Goal: Task Accomplishment & Management: Manage account settings

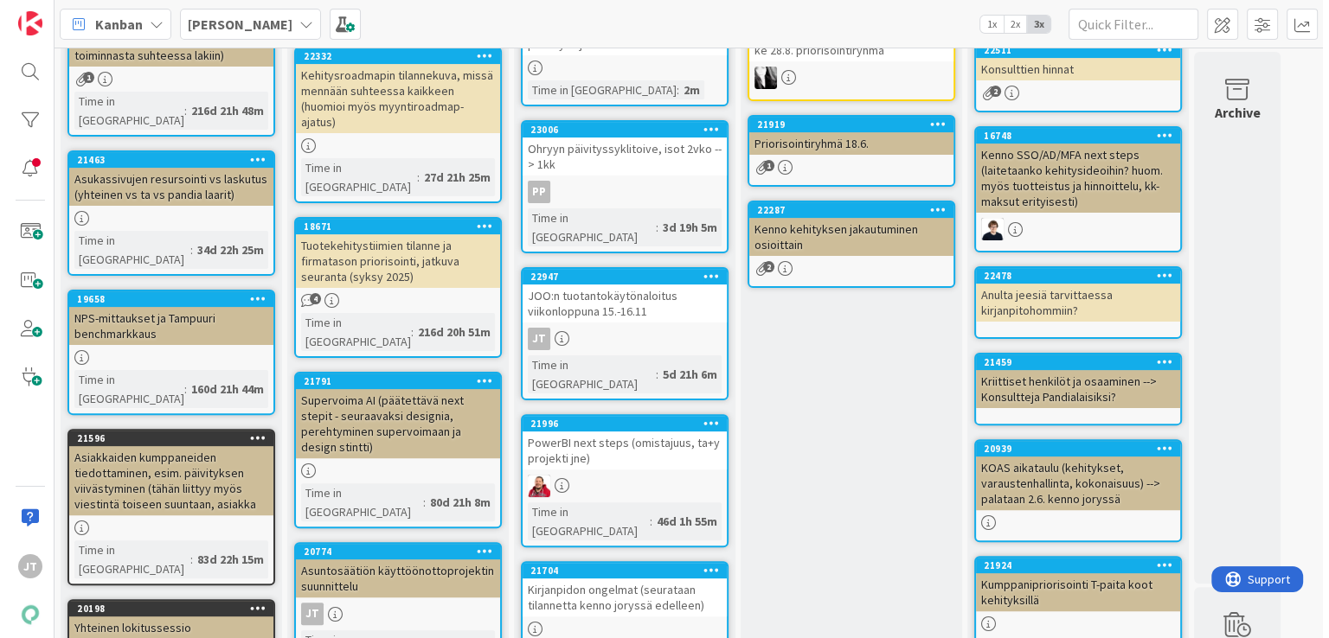
scroll to position [421, 0]
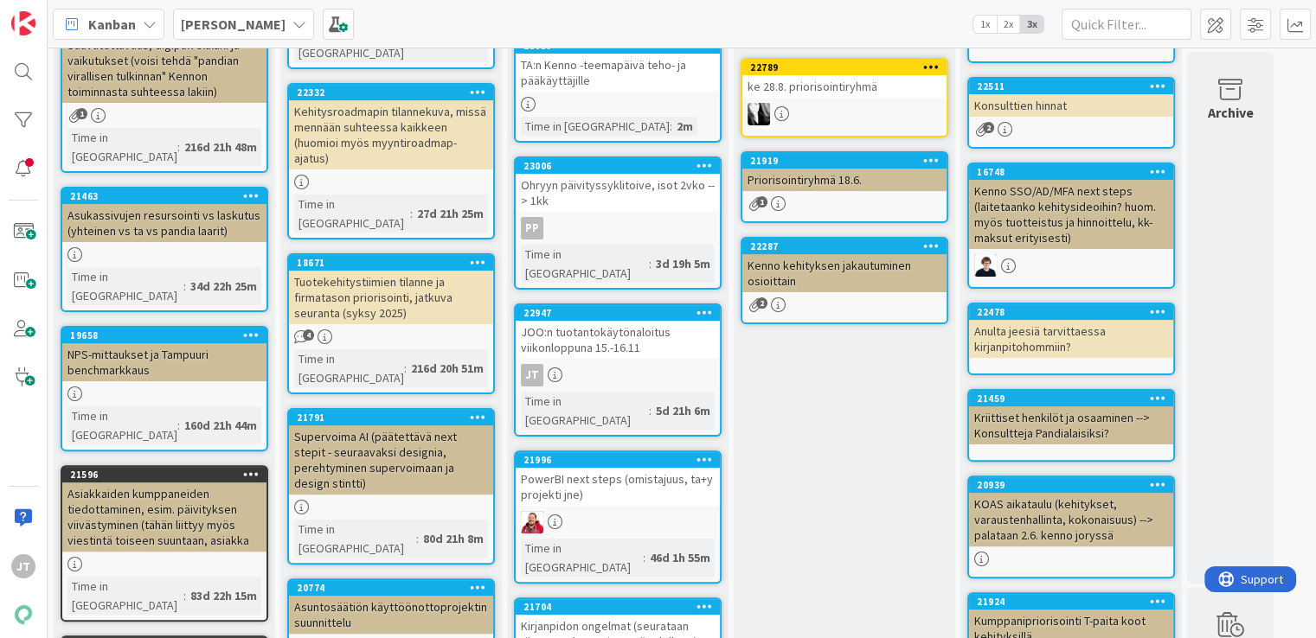
click at [657, 458] on link "21996 PowerBI next steps (omistajuus, ta+y projekti jne) Time in Column : 46d 1…" at bounding box center [618, 517] width 208 height 133
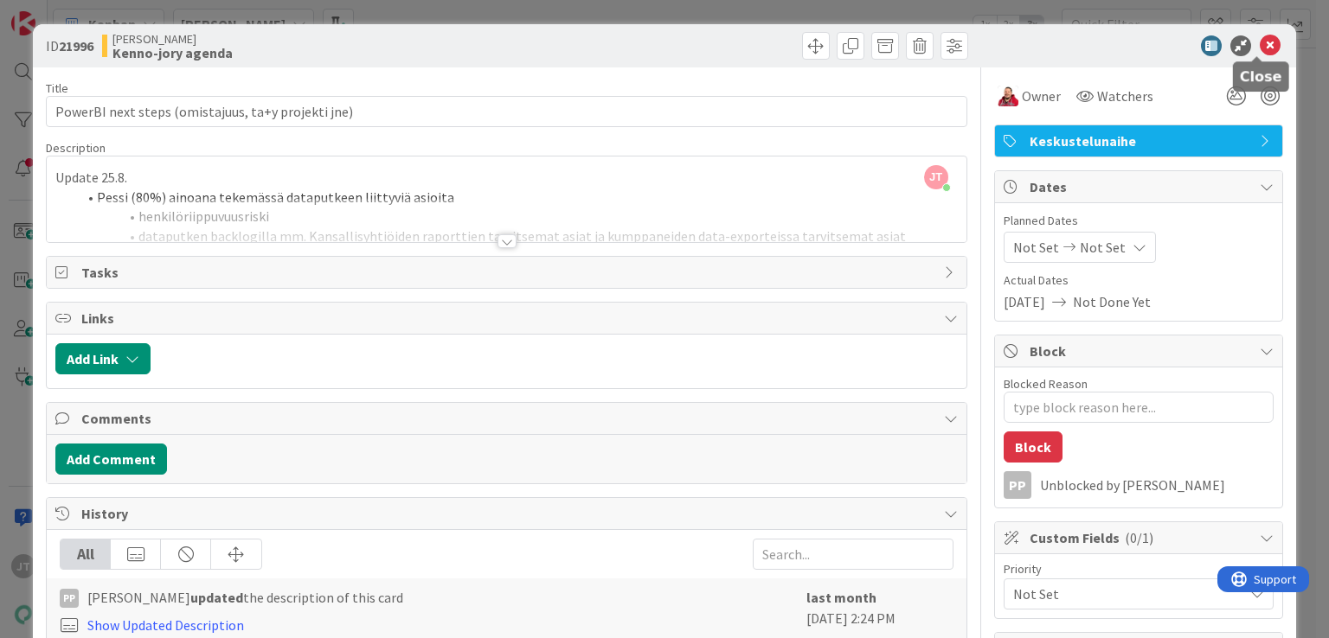
click at [1260, 43] on icon at bounding box center [1270, 45] width 21 height 21
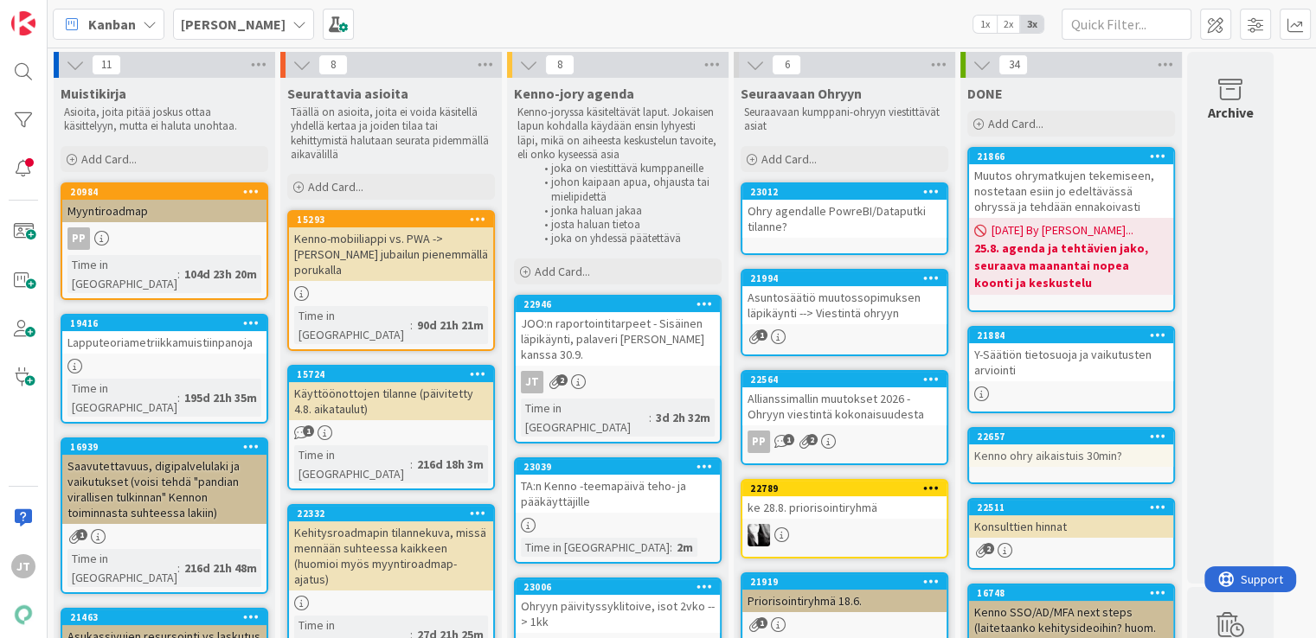
click at [642, 337] on div "JOO:n raportointitarpeet - Sisäinen läpikäynti, palaveri JOOn kanssa 30.9." at bounding box center [618, 339] width 204 height 54
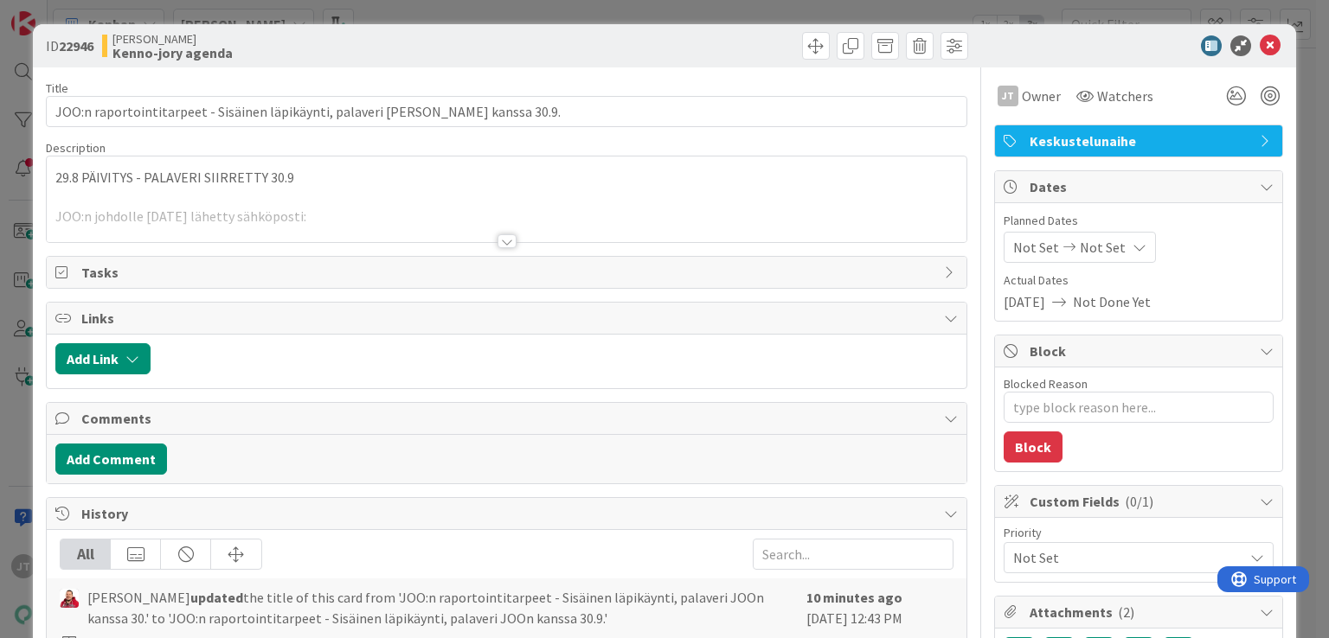
click at [497, 236] on div at bounding box center [506, 241] width 19 height 14
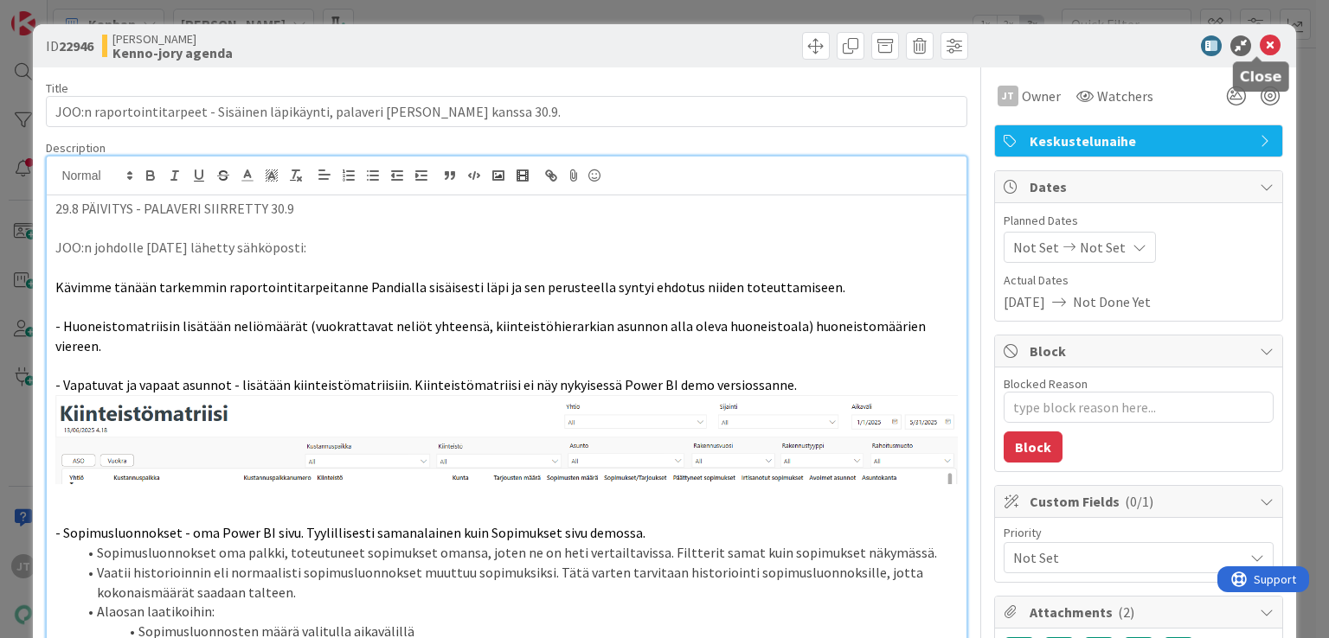
click at [1260, 48] on icon at bounding box center [1270, 45] width 21 height 21
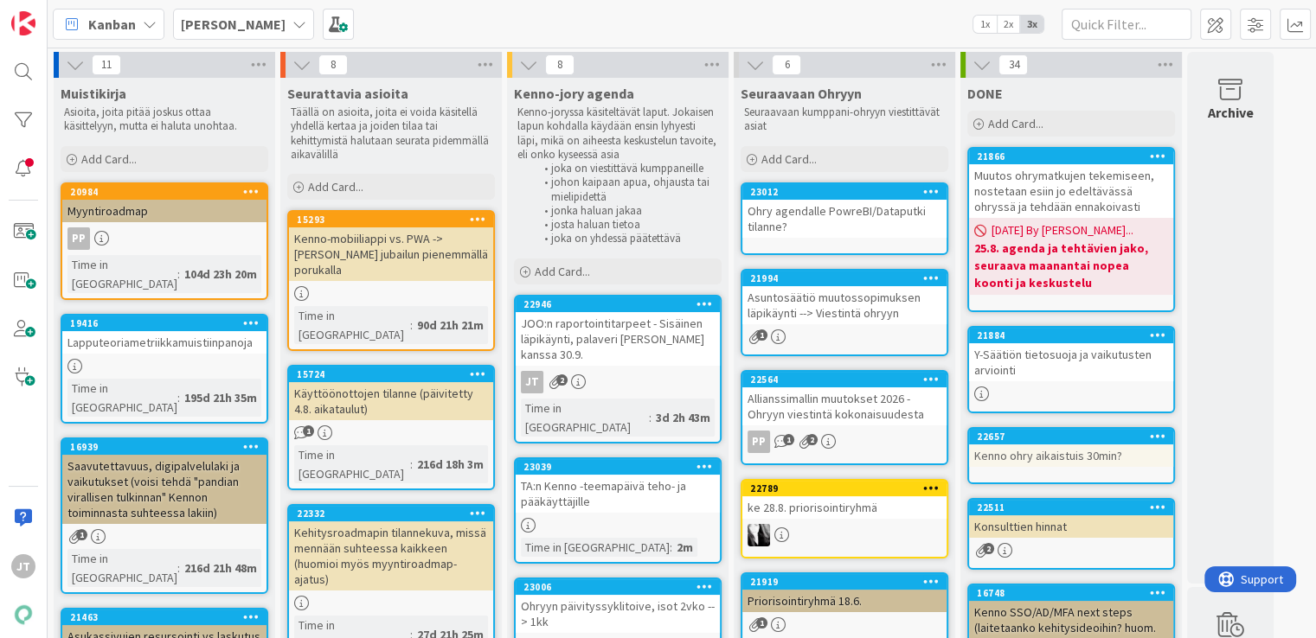
click at [607, 345] on div "JOO:n raportointitarpeet - Sisäinen läpikäynti, palaveri JOOn kanssa 30.9." at bounding box center [618, 339] width 204 height 54
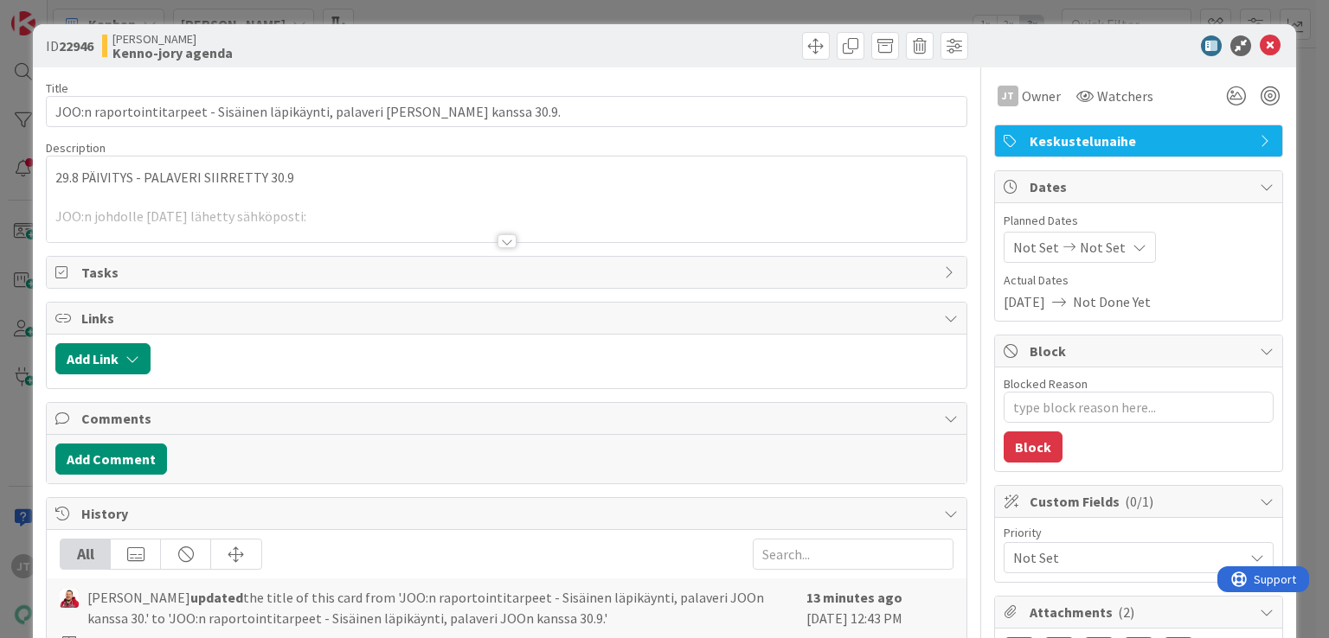
type textarea "x"
click at [505, 233] on div at bounding box center [506, 233] width 920 height 19
click at [502, 241] on div at bounding box center [506, 241] width 19 height 14
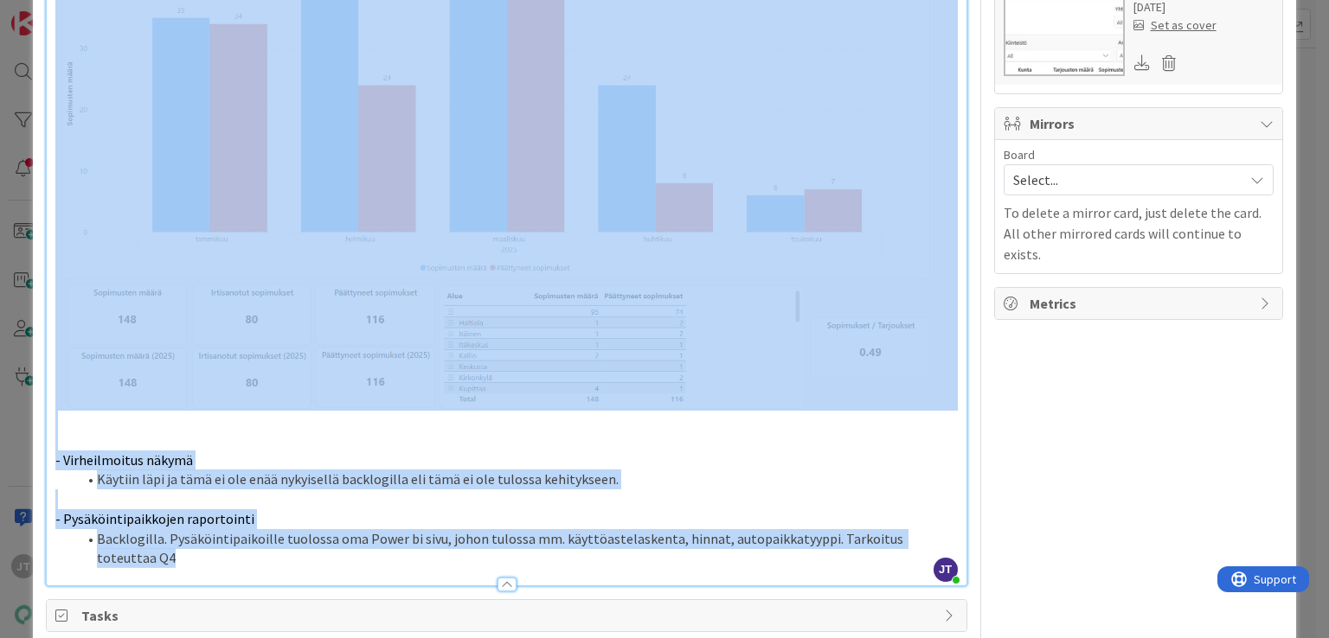
scroll to position [883, 0]
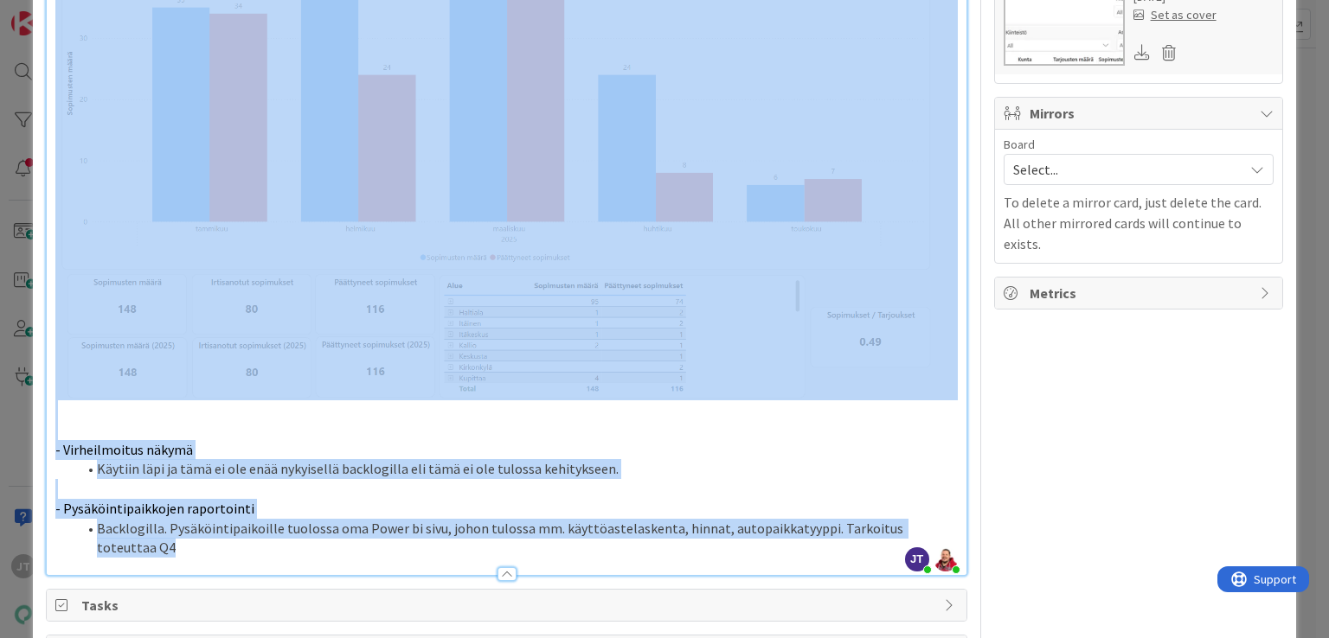
drag, startPoint x: 51, startPoint y: 324, endPoint x: 704, endPoint y: 510, distance: 679.1
copy div "- Huoneistomatriisin lisätään neliömäärät (vuokrattavat neliöt yhteensä, kiinte…"
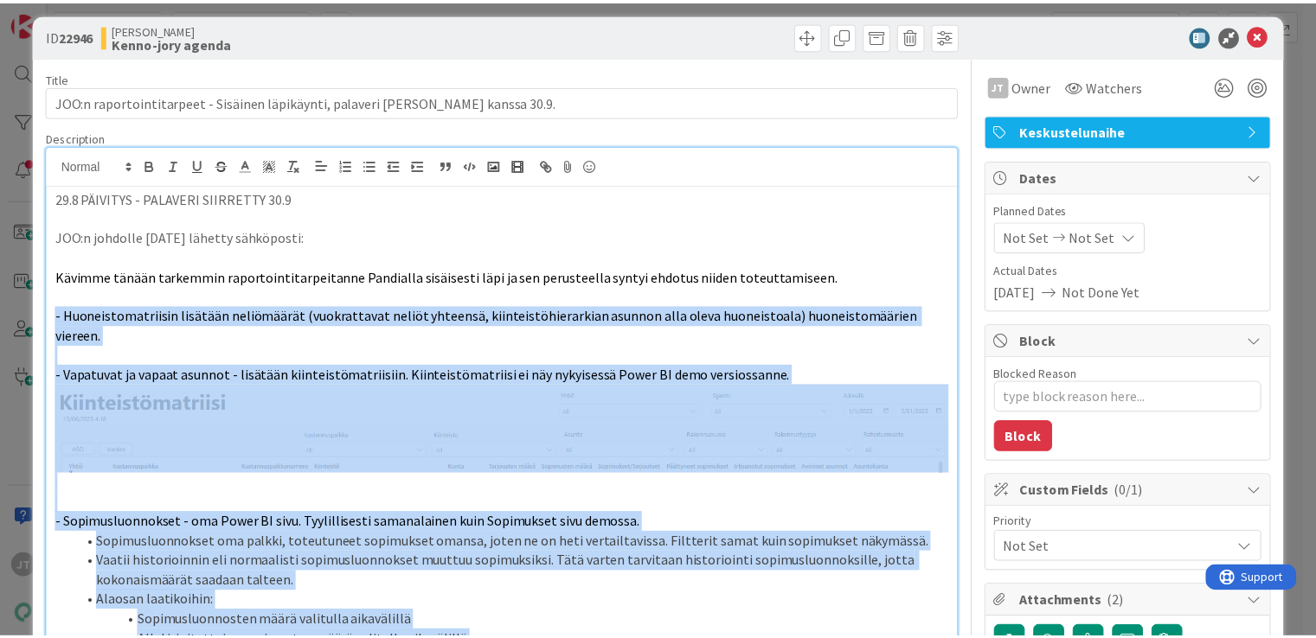
scroll to position [0, 0]
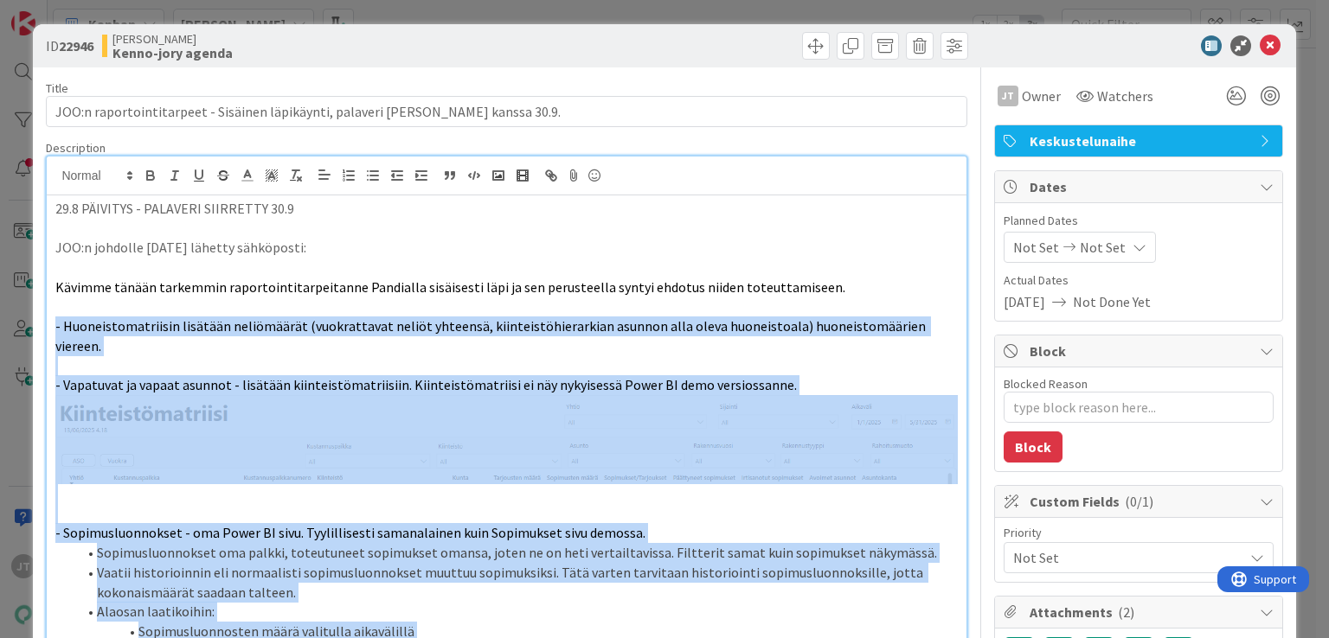
click at [403, 86] on div "Title 74 / 128" at bounding box center [506, 88] width 920 height 16
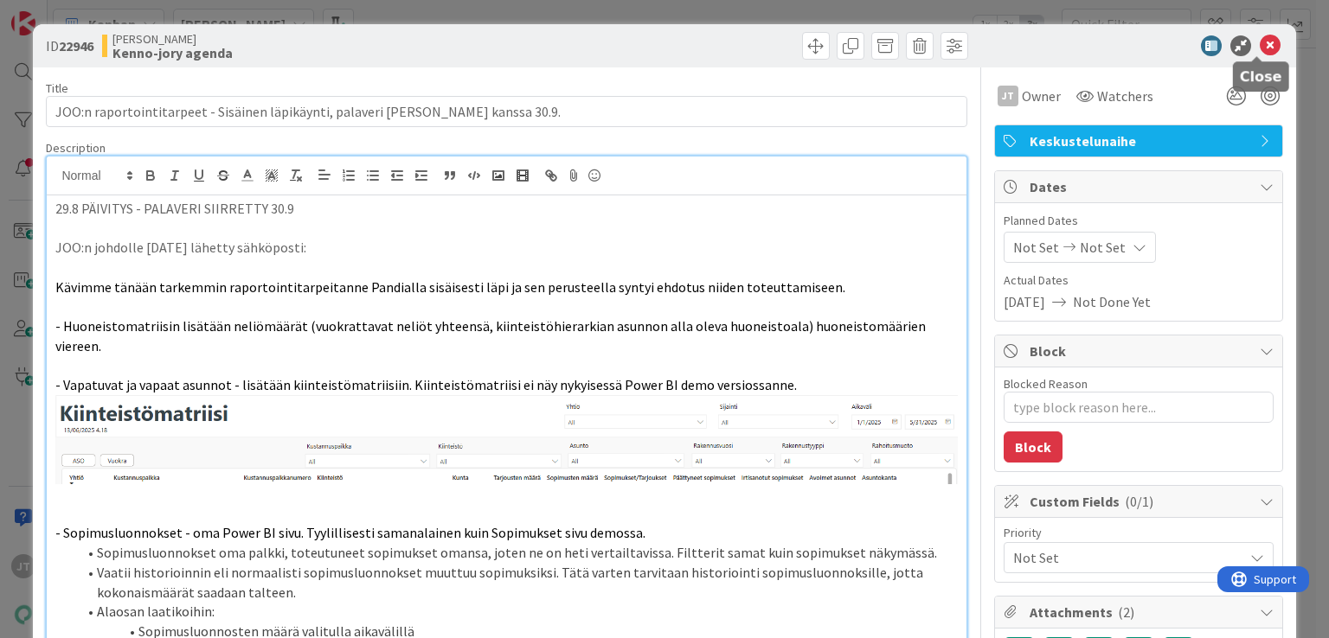
click at [1266, 42] on icon at bounding box center [1270, 45] width 21 height 21
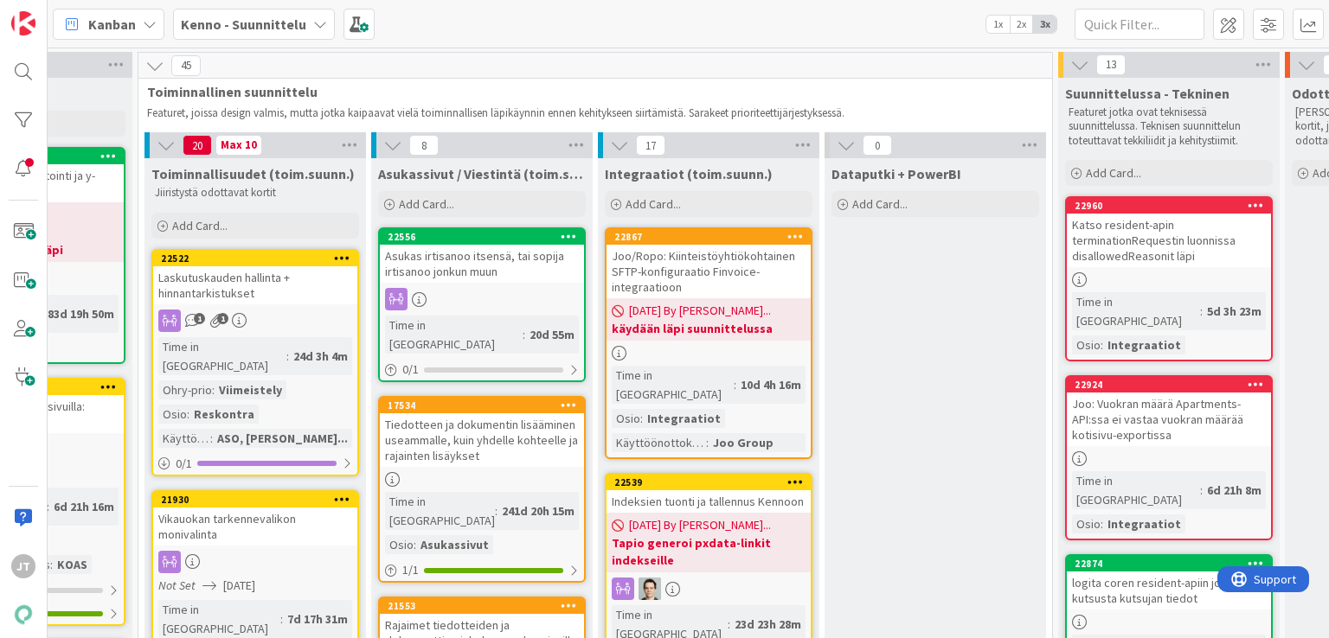
scroll to position [0, 834]
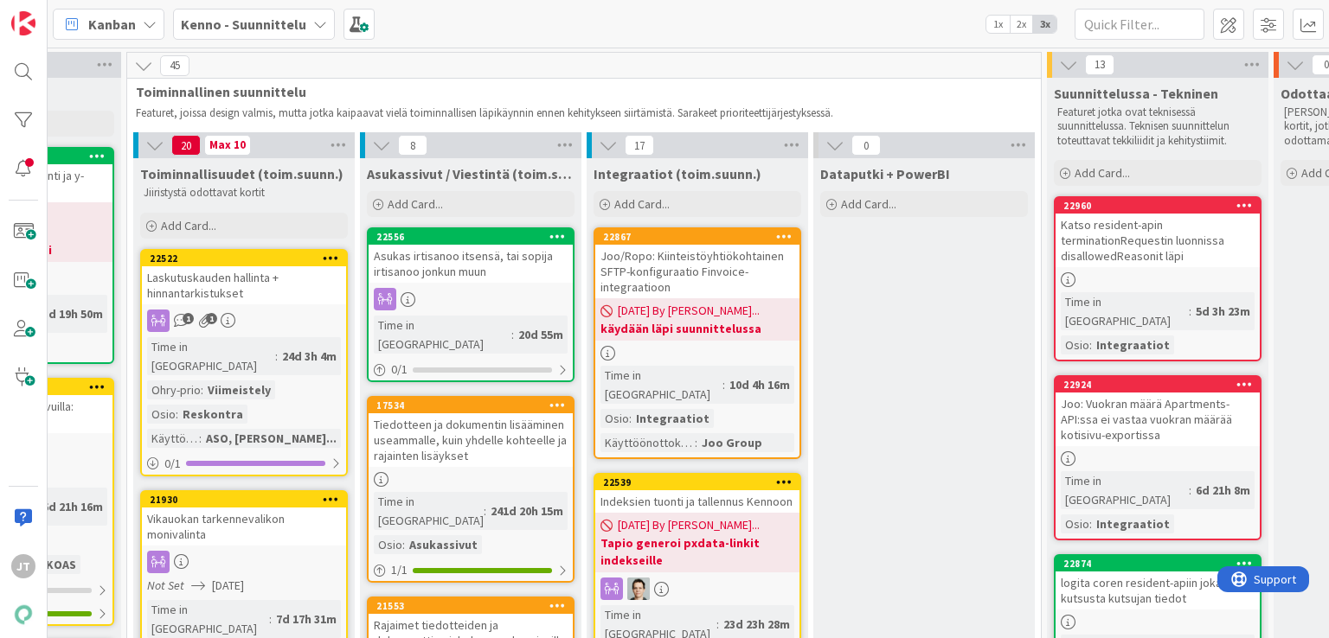
click at [230, 25] on b "Kenno - Suunnittelu" at bounding box center [243, 24] width 125 height 17
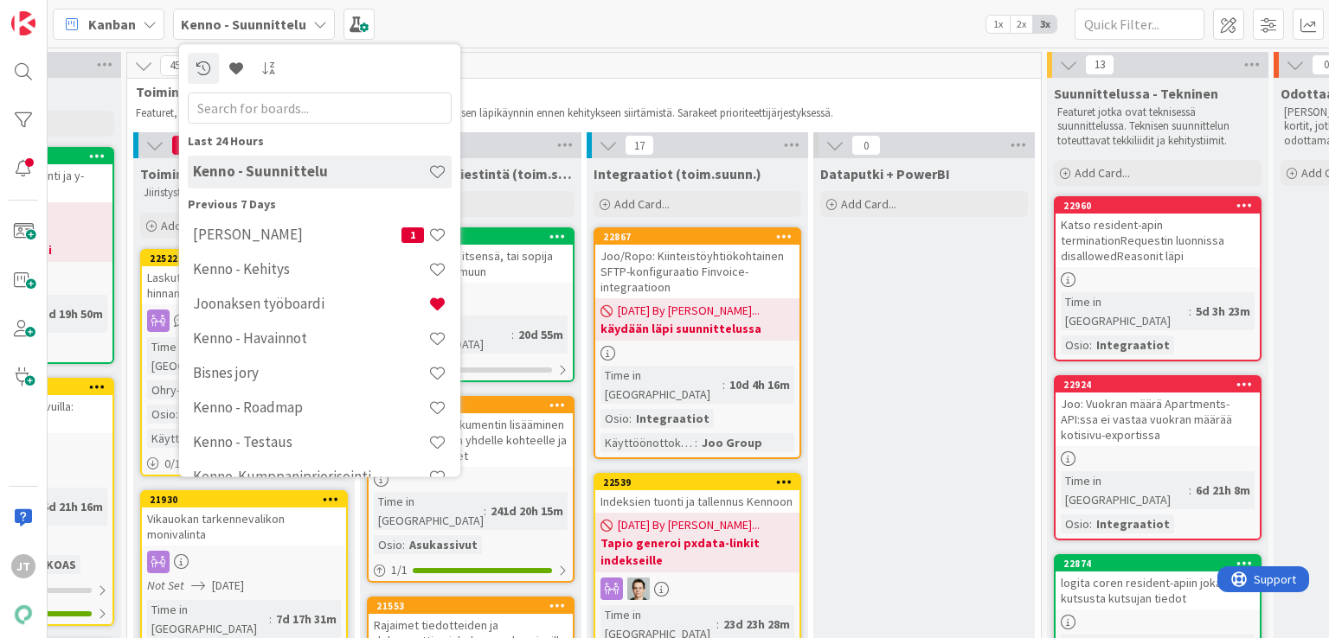
click at [256, 418] on div "Kenno - Roadmap" at bounding box center [320, 408] width 264 height 33
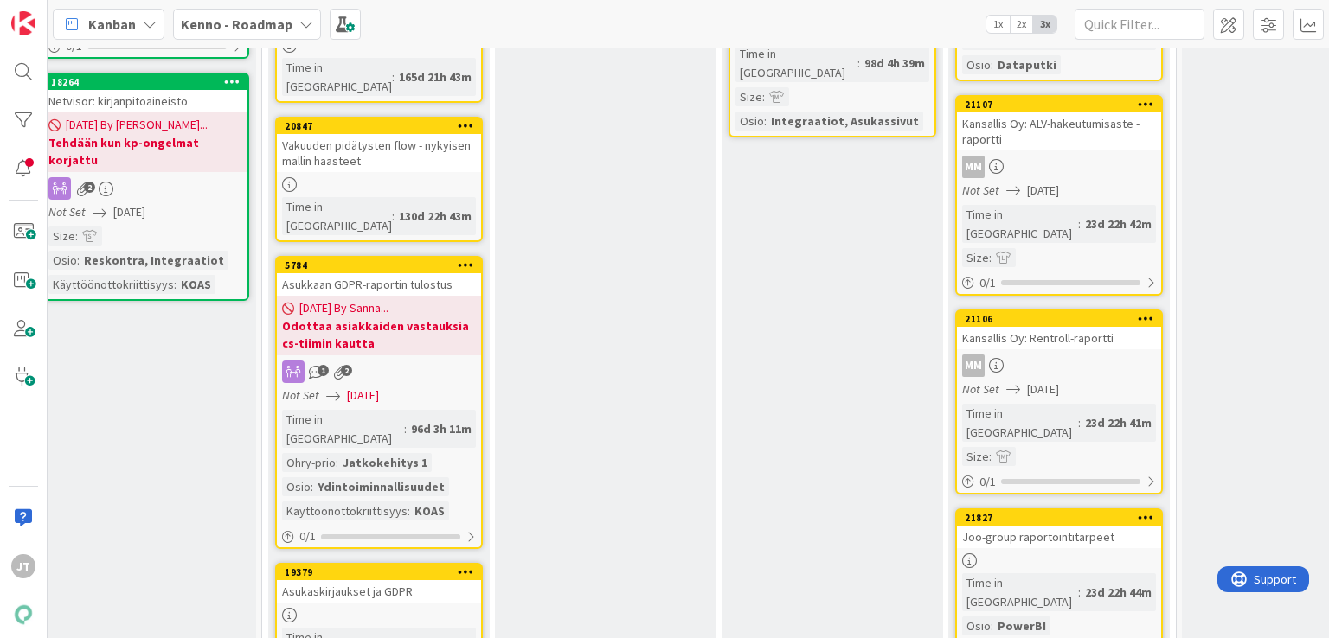
scroll to position [709, 472]
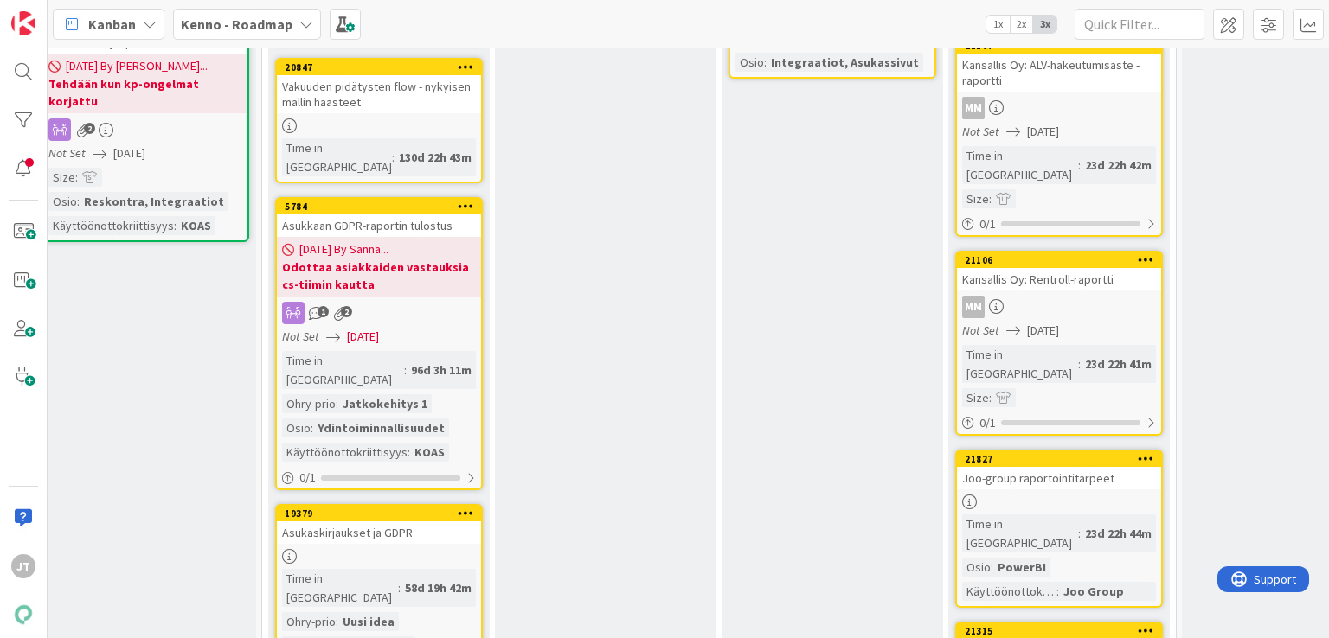
click at [1015, 450] on link "21827 Joo-group raportointitarpeet Time in [GEOGRAPHIC_DATA] : 23d 22h 44m Osio…" at bounding box center [1059, 529] width 208 height 158
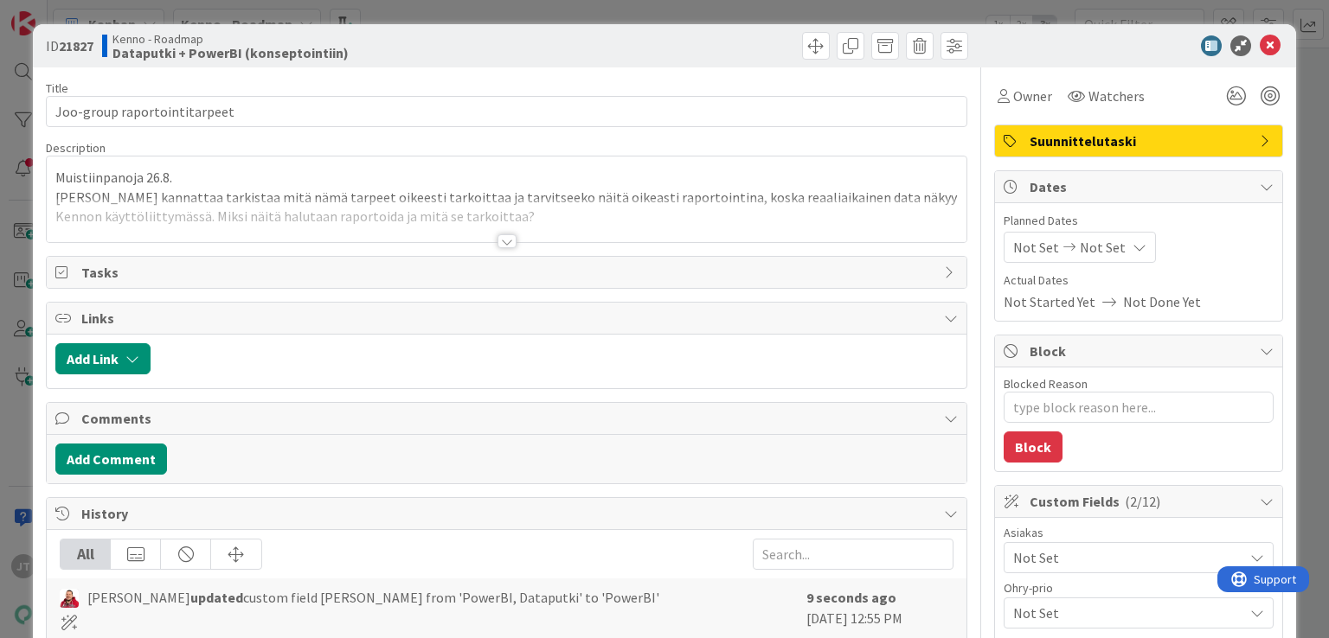
click at [489, 240] on div at bounding box center [506, 233] width 920 height 19
click at [498, 243] on div at bounding box center [506, 241] width 19 height 14
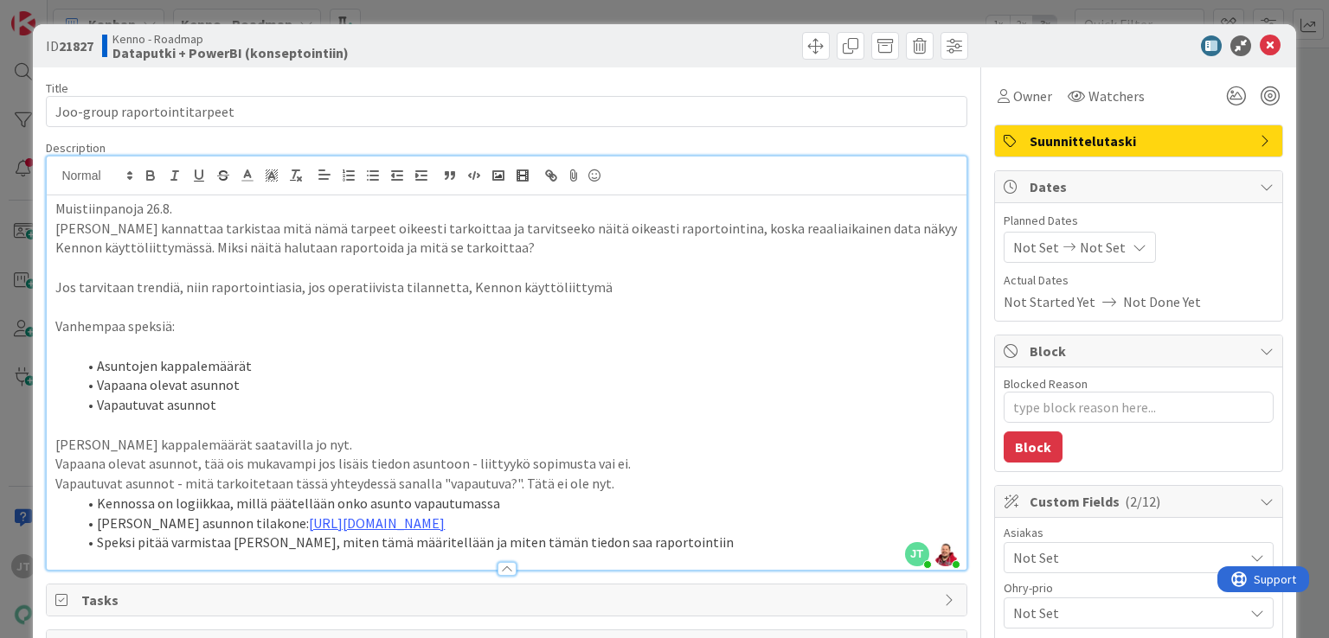
click at [55, 209] on p "Muistiinpanoja 26.8." at bounding box center [505, 209] width 901 height 20
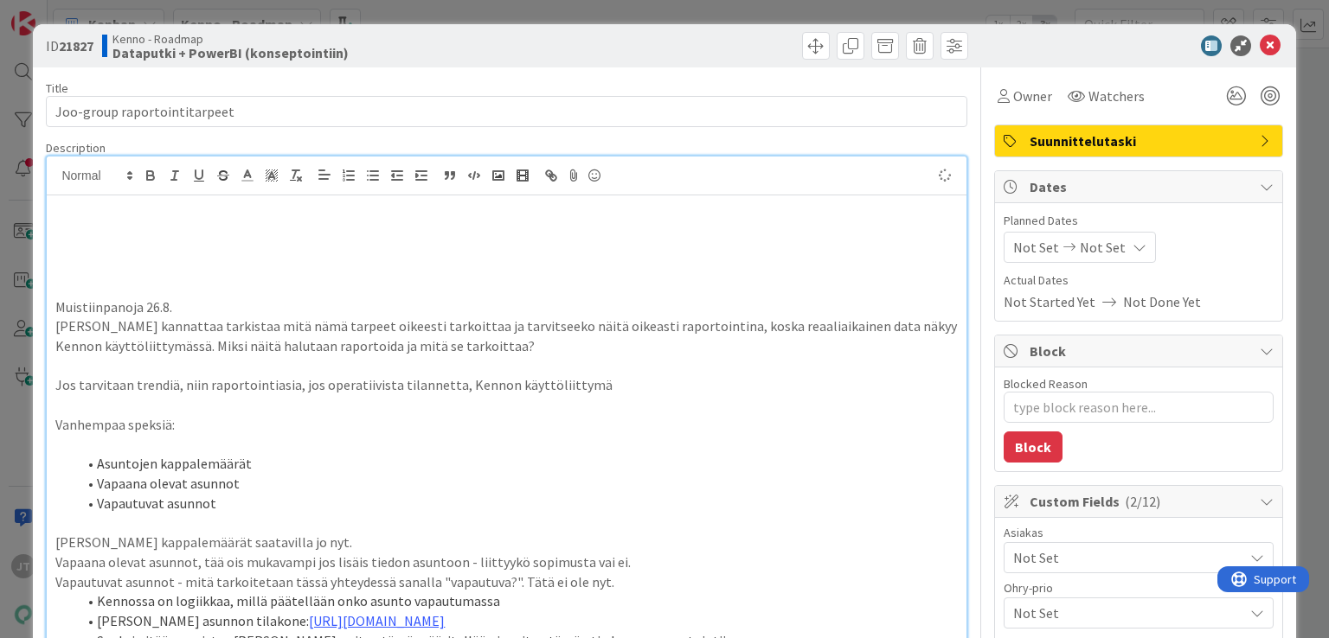
type textarea "x"
click at [115, 210] on p "[PERSON_NAME] ehdotte" at bounding box center [505, 209] width 901 height 20
click at [219, 207] on p "JOO Groupille ehdotte" at bounding box center [505, 209] width 901 height 20
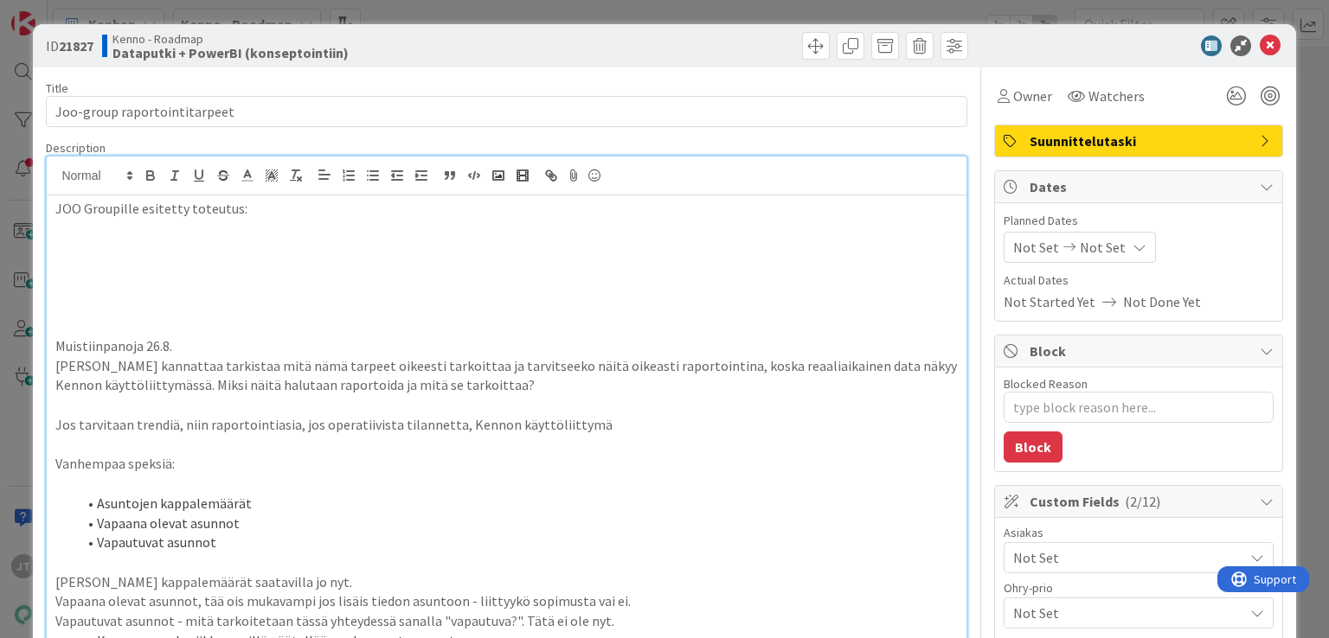
click at [102, 273] on p at bounding box center [505, 268] width 901 height 20
click at [116, 242] on p at bounding box center [505, 248] width 901 height 20
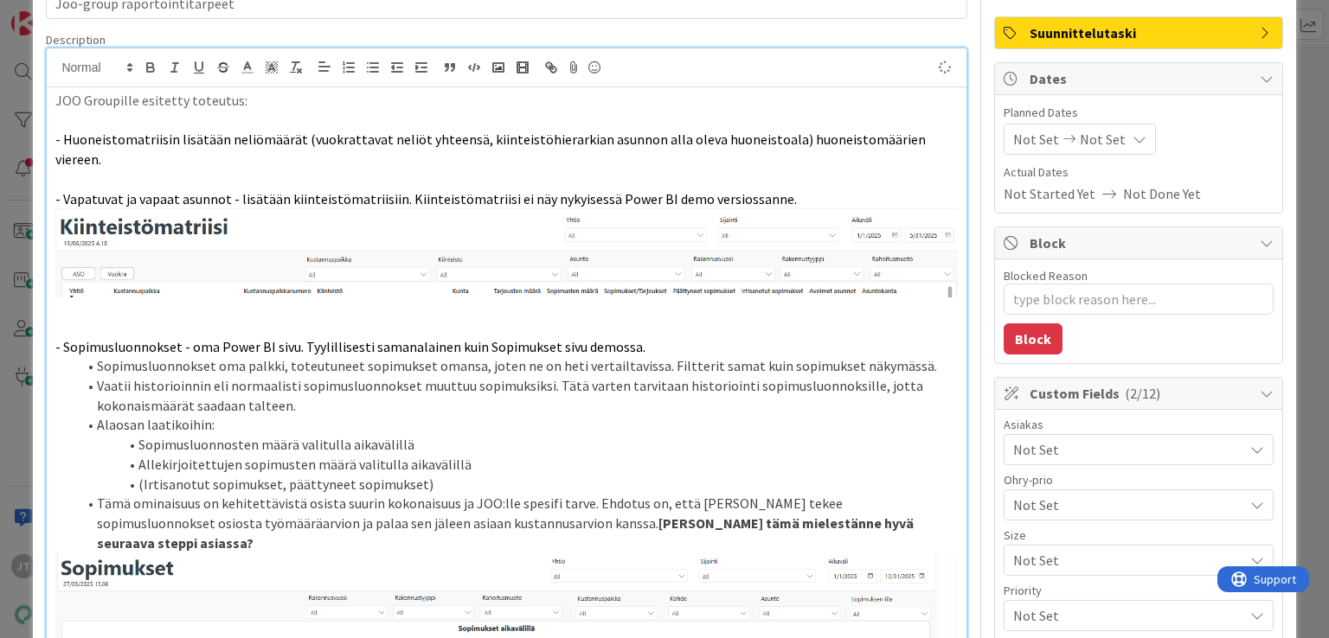
type textarea "x"
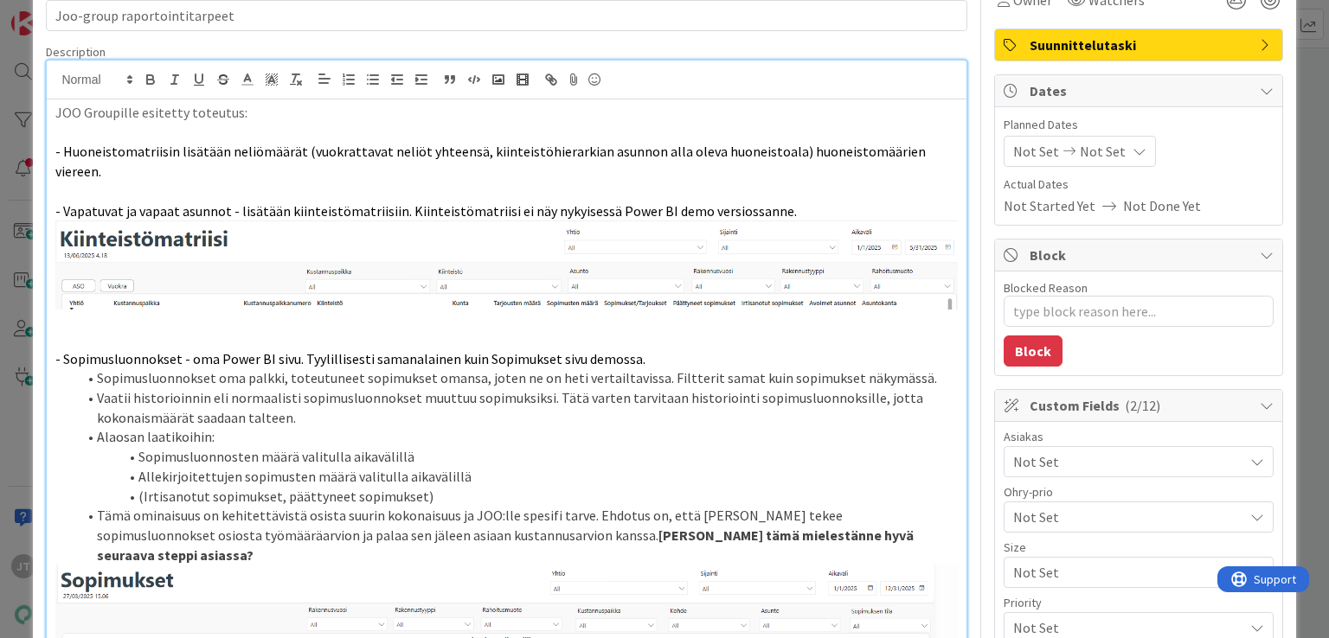
scroll to position [0, 0]
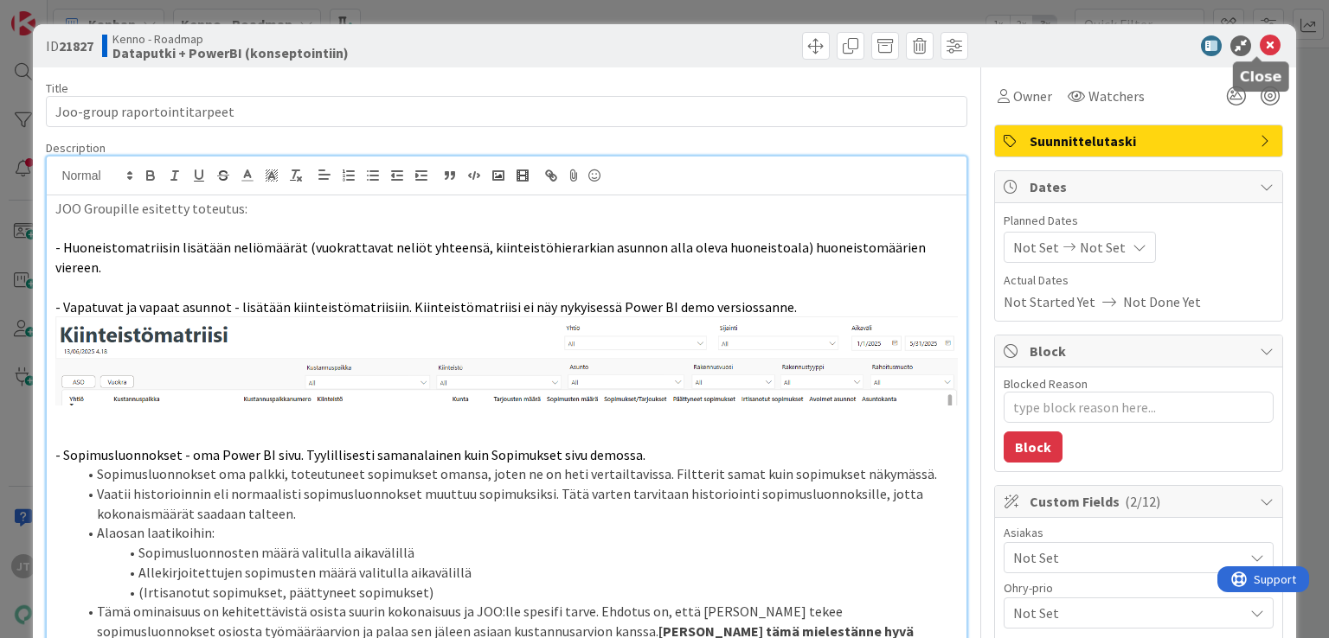
click at [1260, 46] on icon at bounding box center [1270, 45] width 21 height 21
